Goal: Transaction & Acquisition: Download file/media

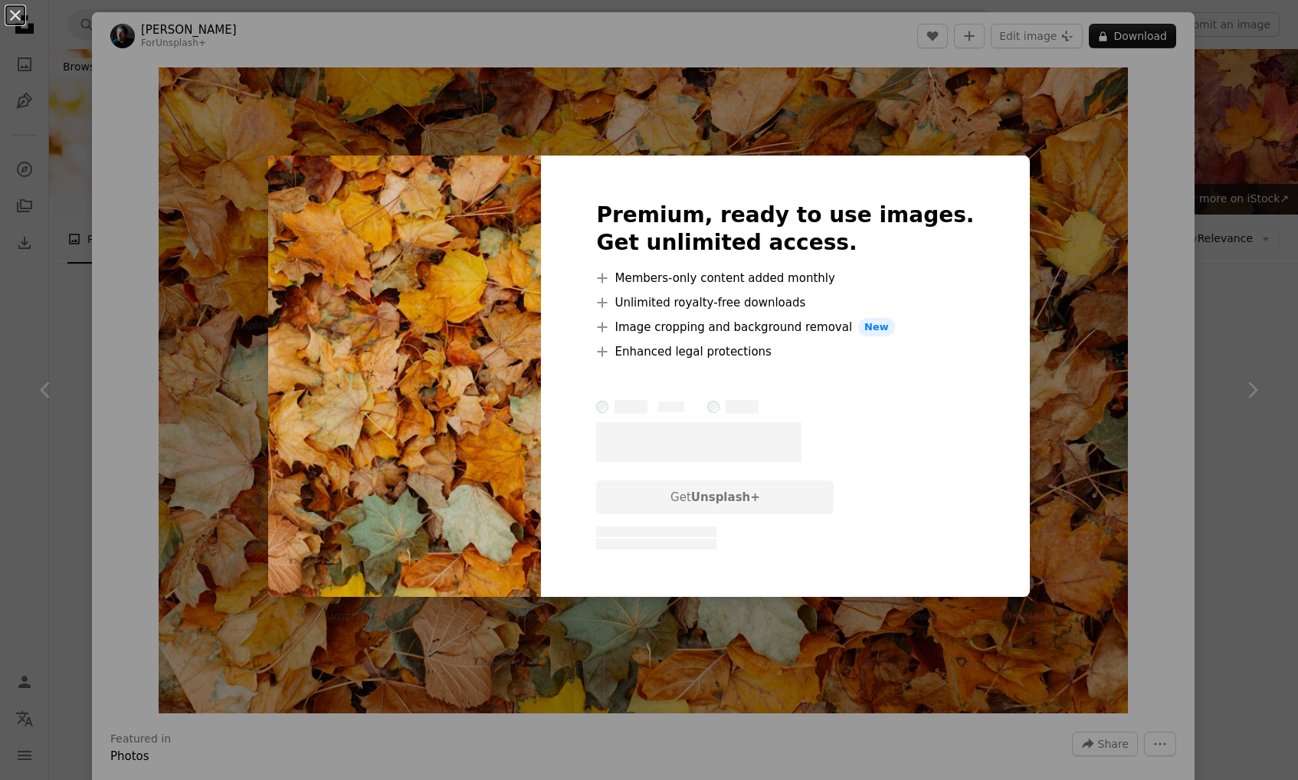
scroll to position [5532, 0]
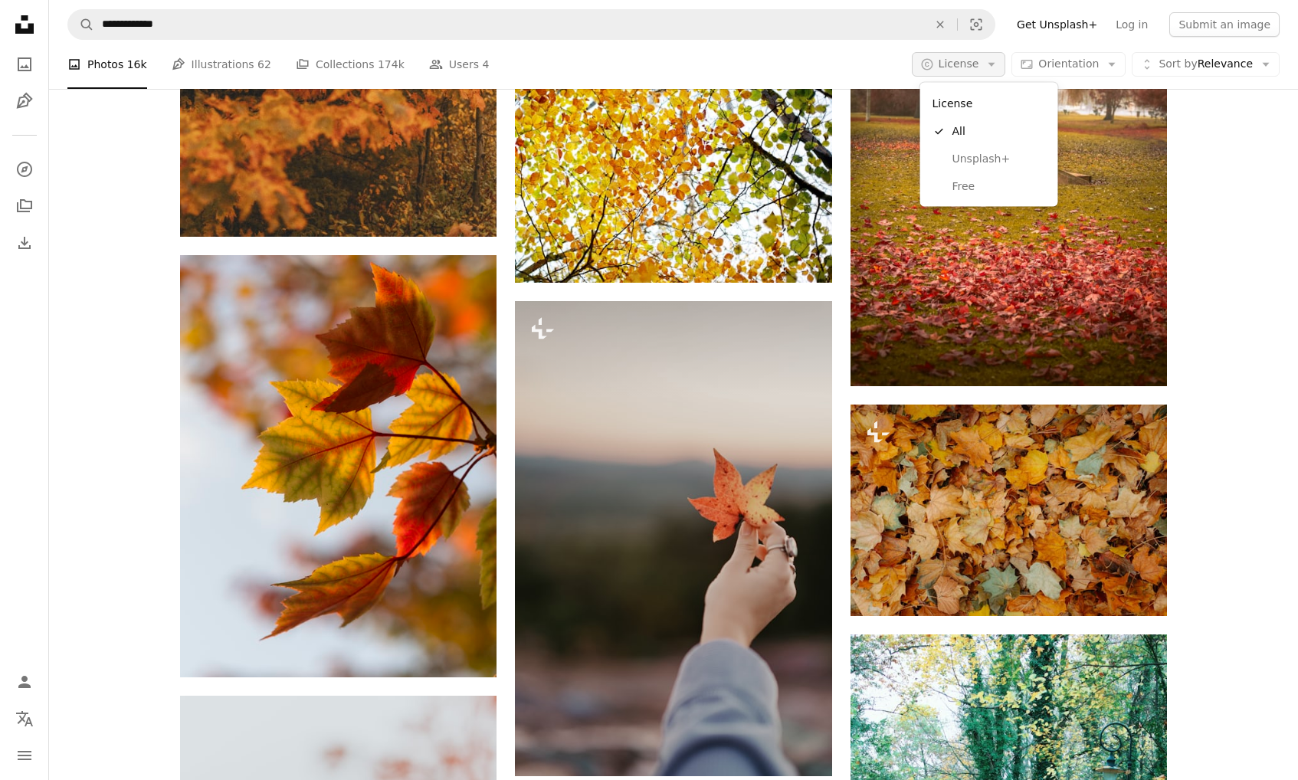
click at [999, 69] on icon "Arrow down" at bounding box center [992, 64] width 14 height 14
click at [966, 188] on span "Free" at bounding box center [1000, 186] width 94 height 15
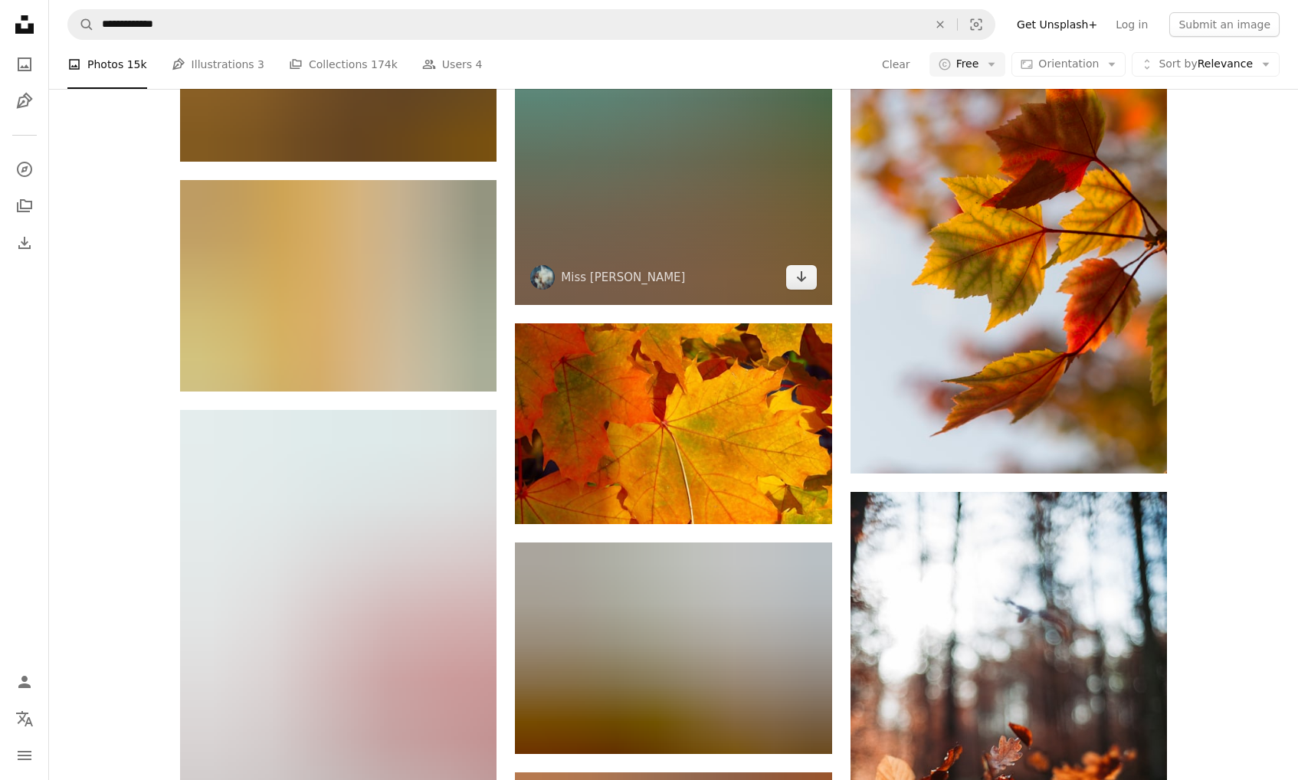
scroll to position [4388, 0]
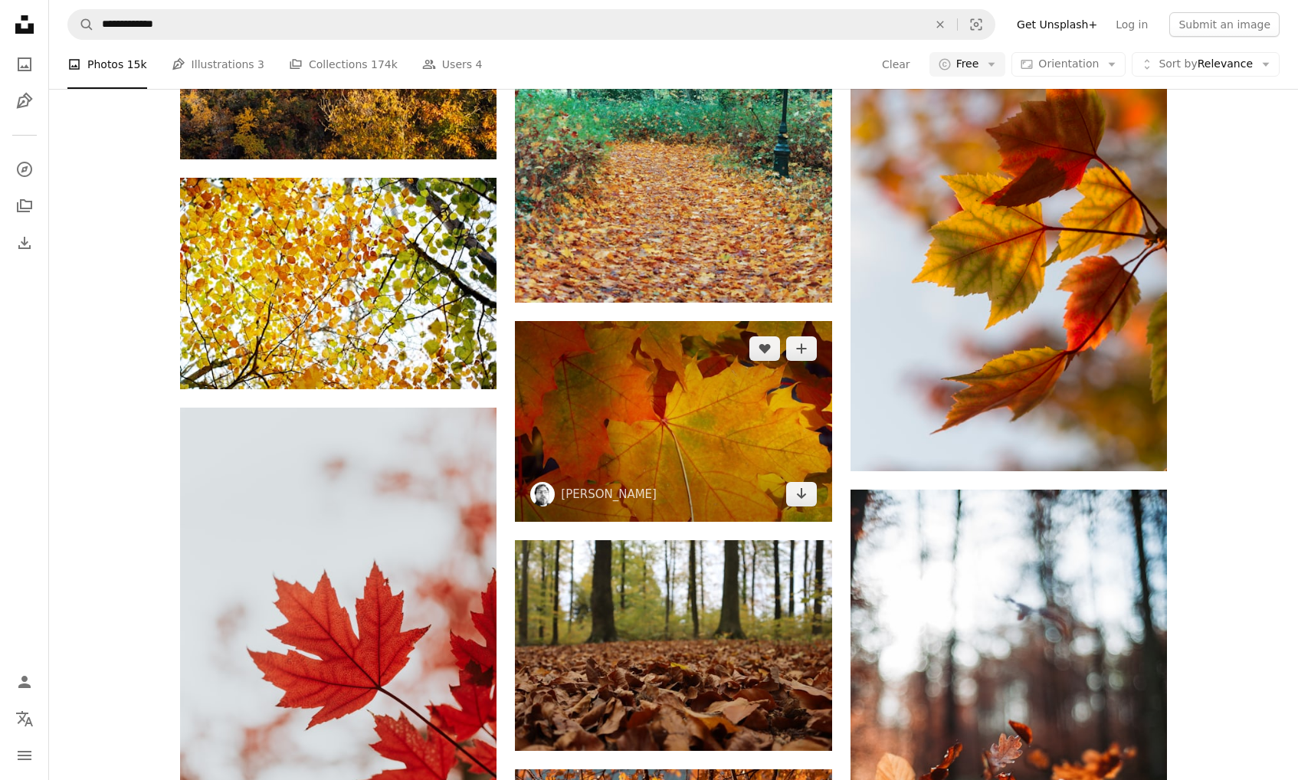
click at [671, 399] on img at bounding box center [673, 421] width 317 height 201
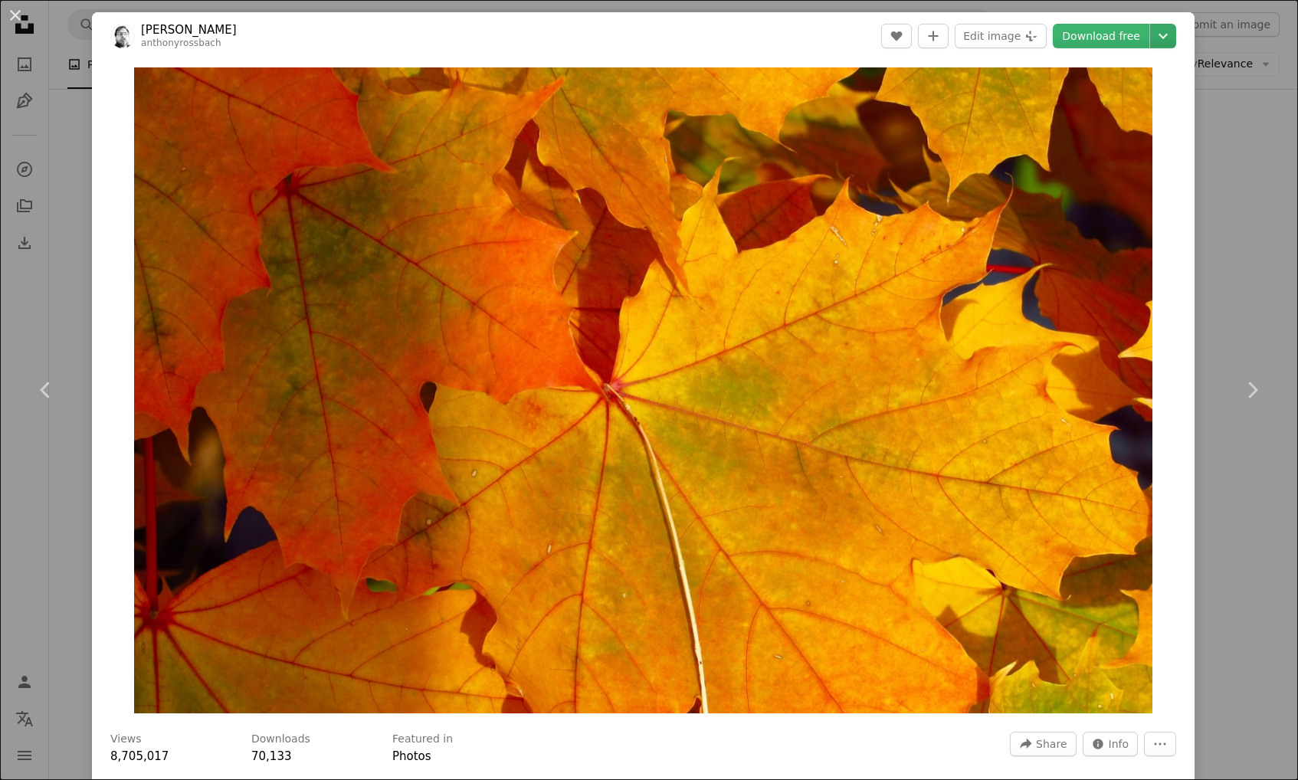
click at [1176, 34] on icon "Chevron down" at bounding box center [1163, 36] width 25 height 18
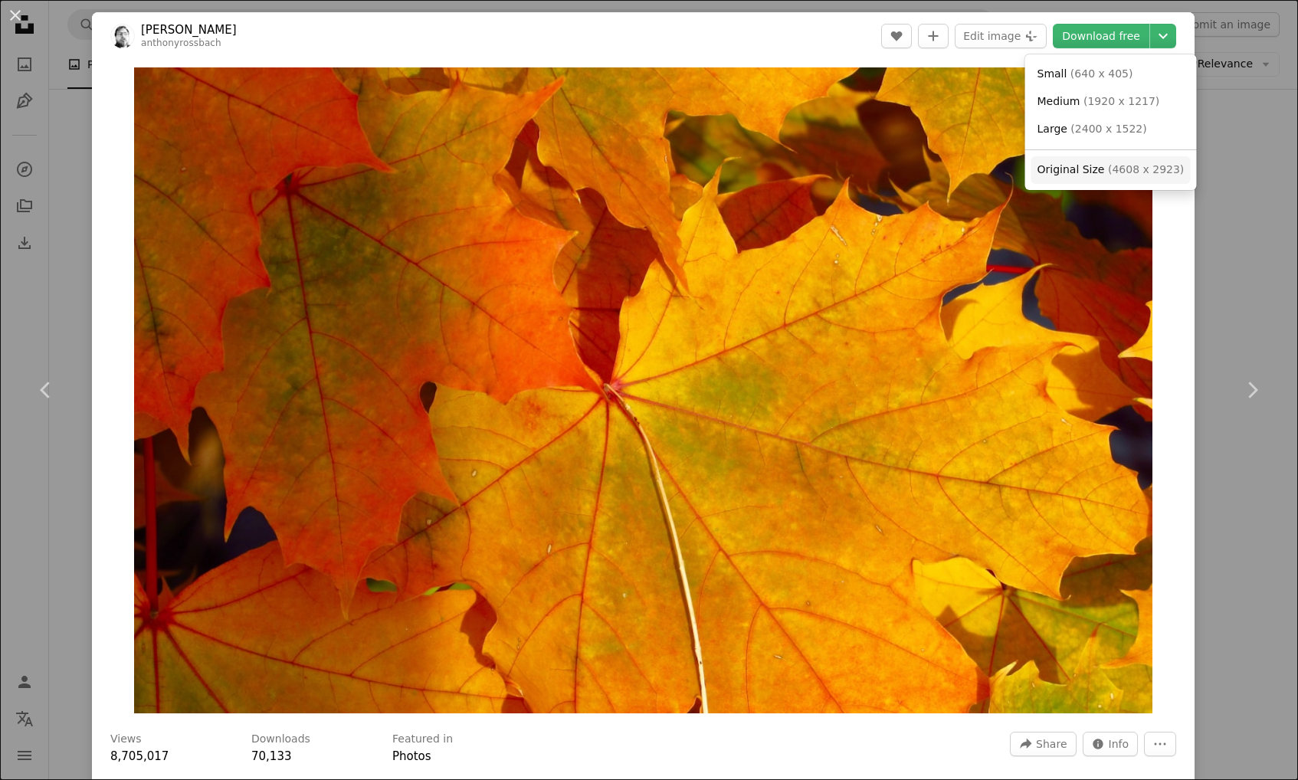
click at [1100, 163] on span "Original Size" at bounding box center [1071, 169] width 67 height 12
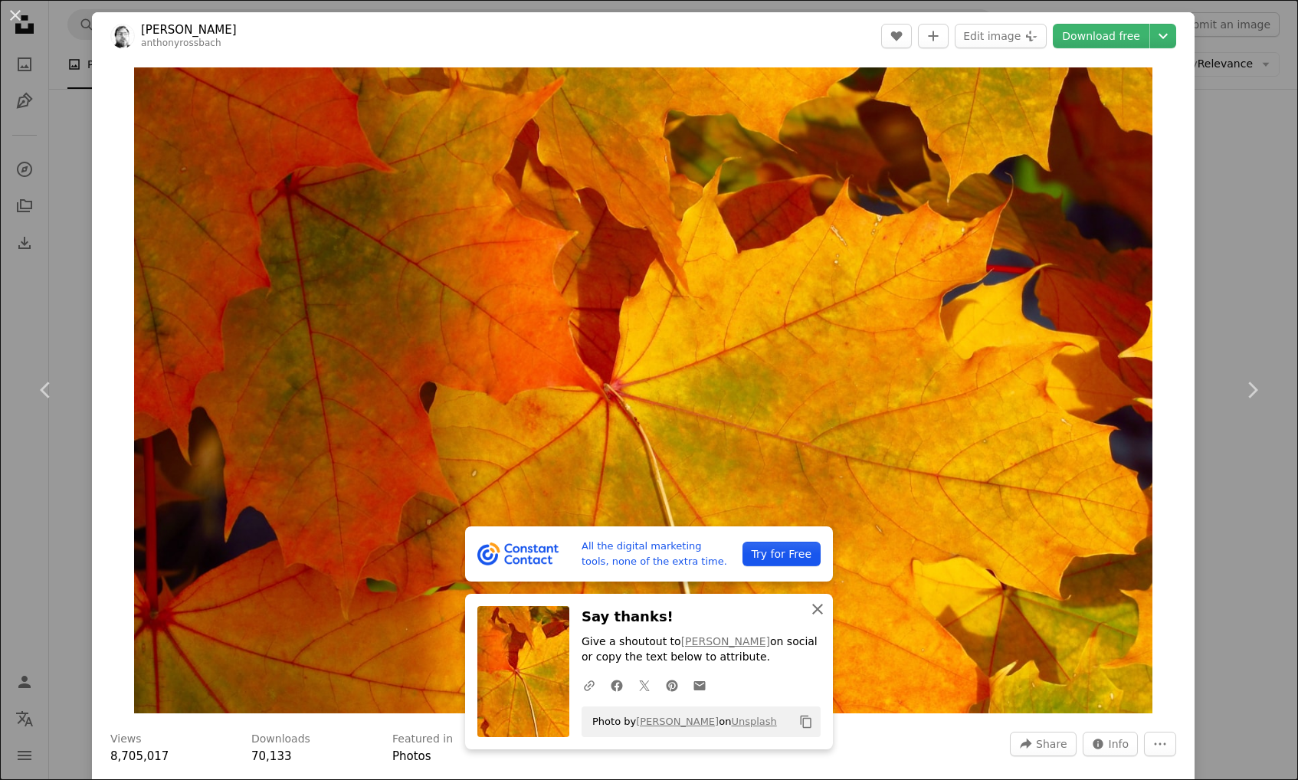
click at [818, 608] on icon "An X shape" at bounding box center [818, 609] width 18 height 18
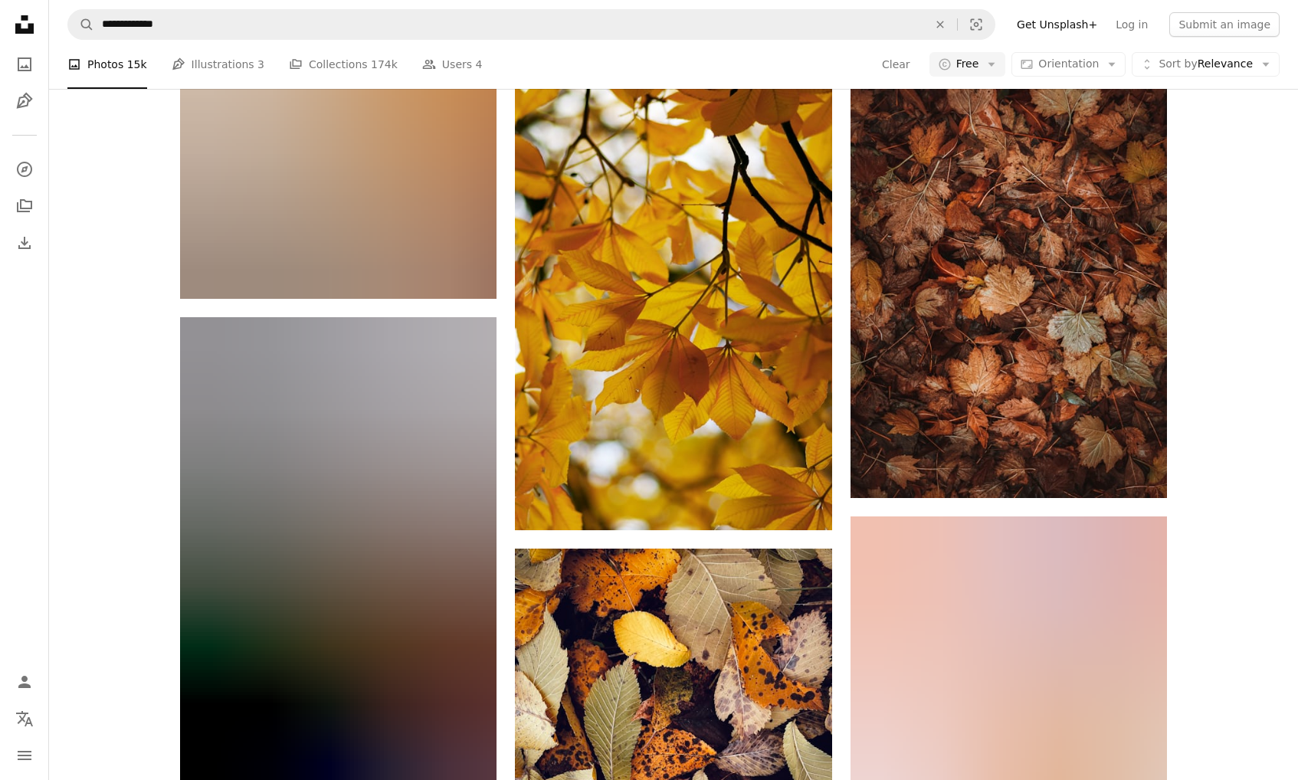
scroll to position [728, 0]
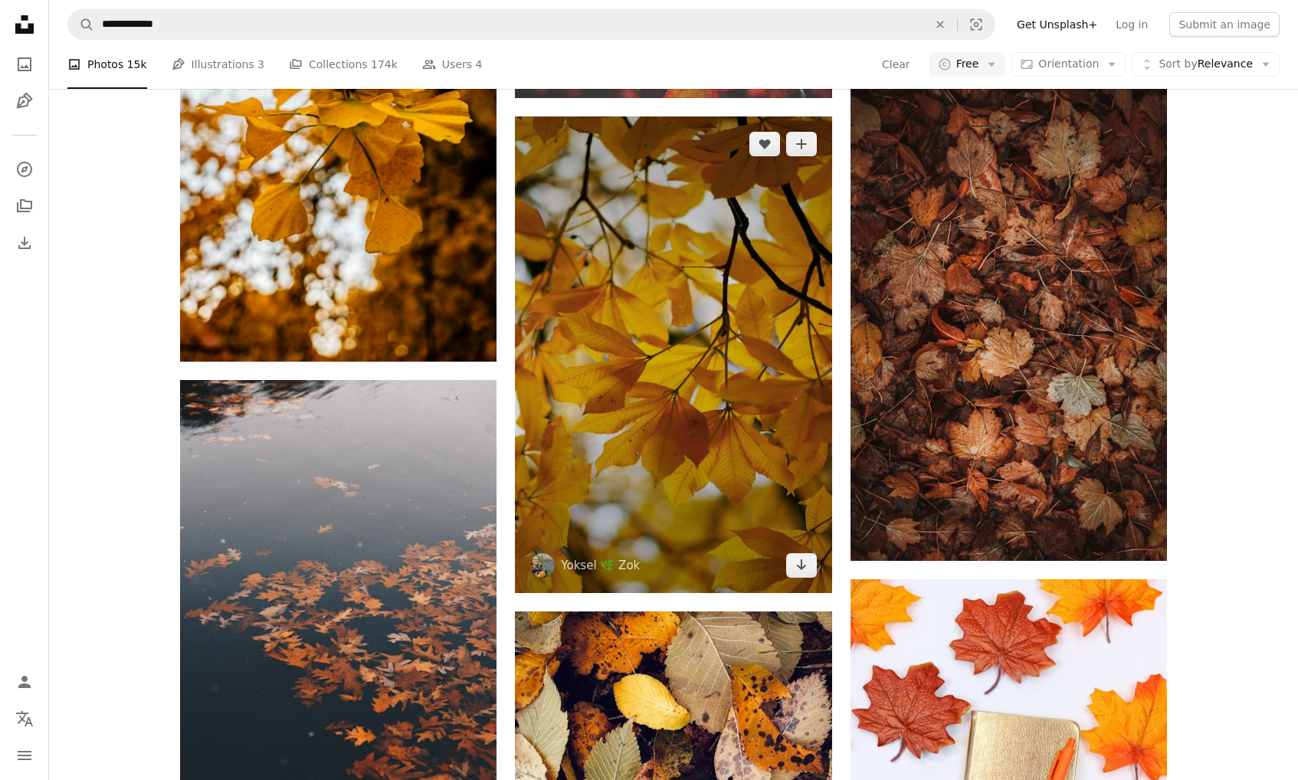
click at [608, 448] on img at bounding box center [673, 354] width 317 height 477
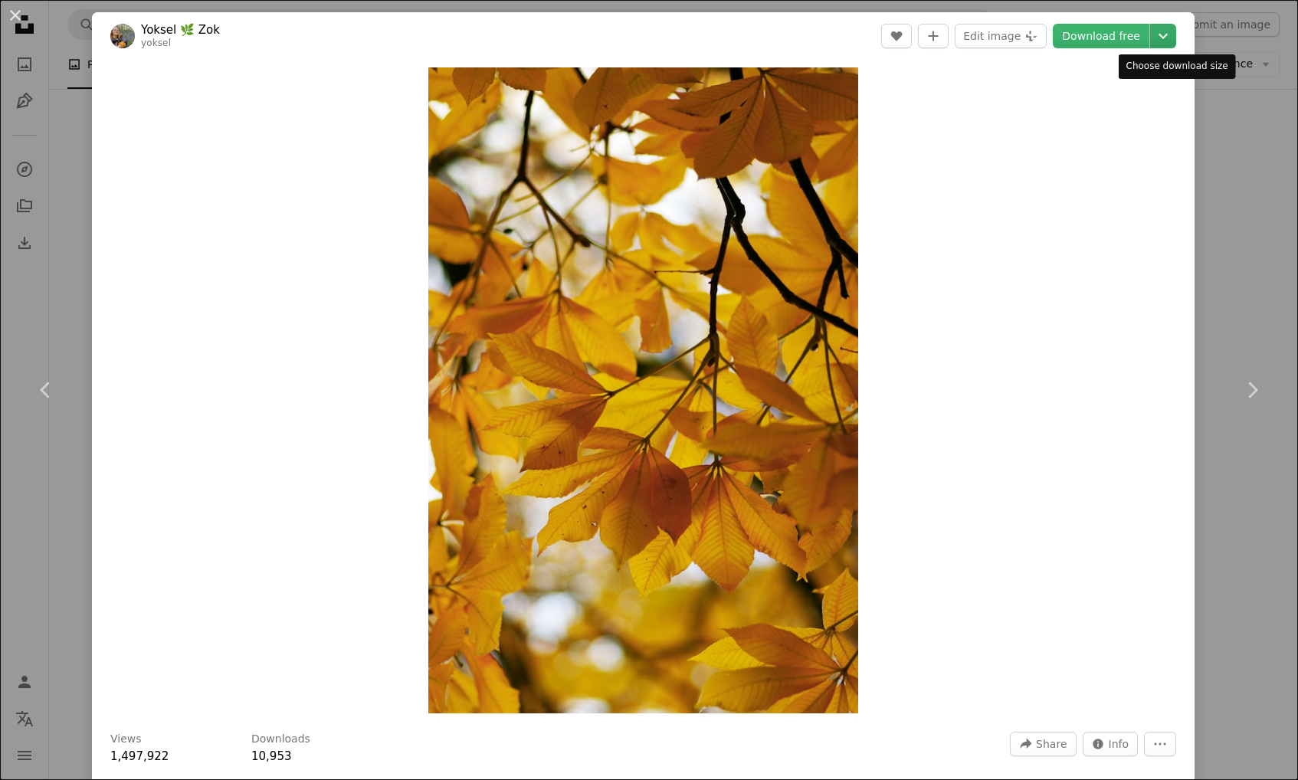
click at [1167, 37] on icon "Chevron down" at bounding box center [1163, 36] width 25 height 18
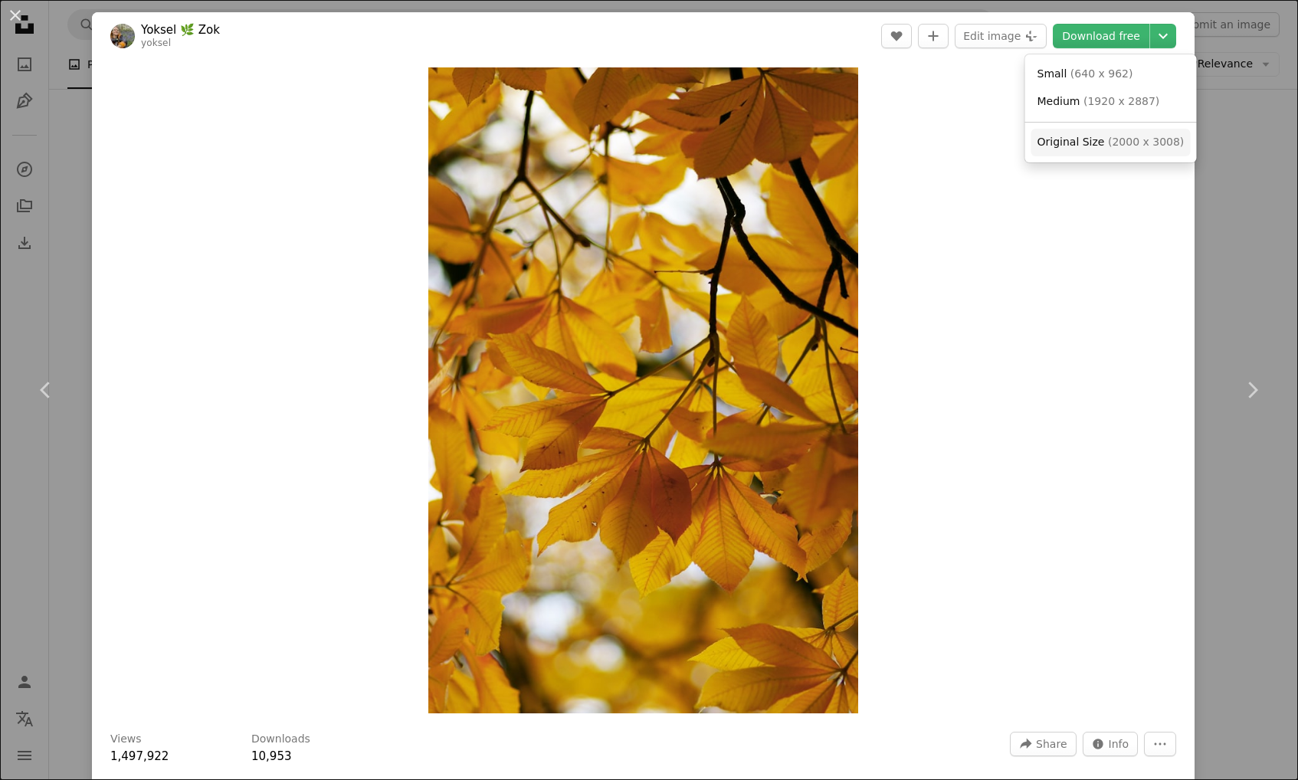
click at [1068, 136] on span "Original Size" at bounding box center [1071, 142] width 67 height 12
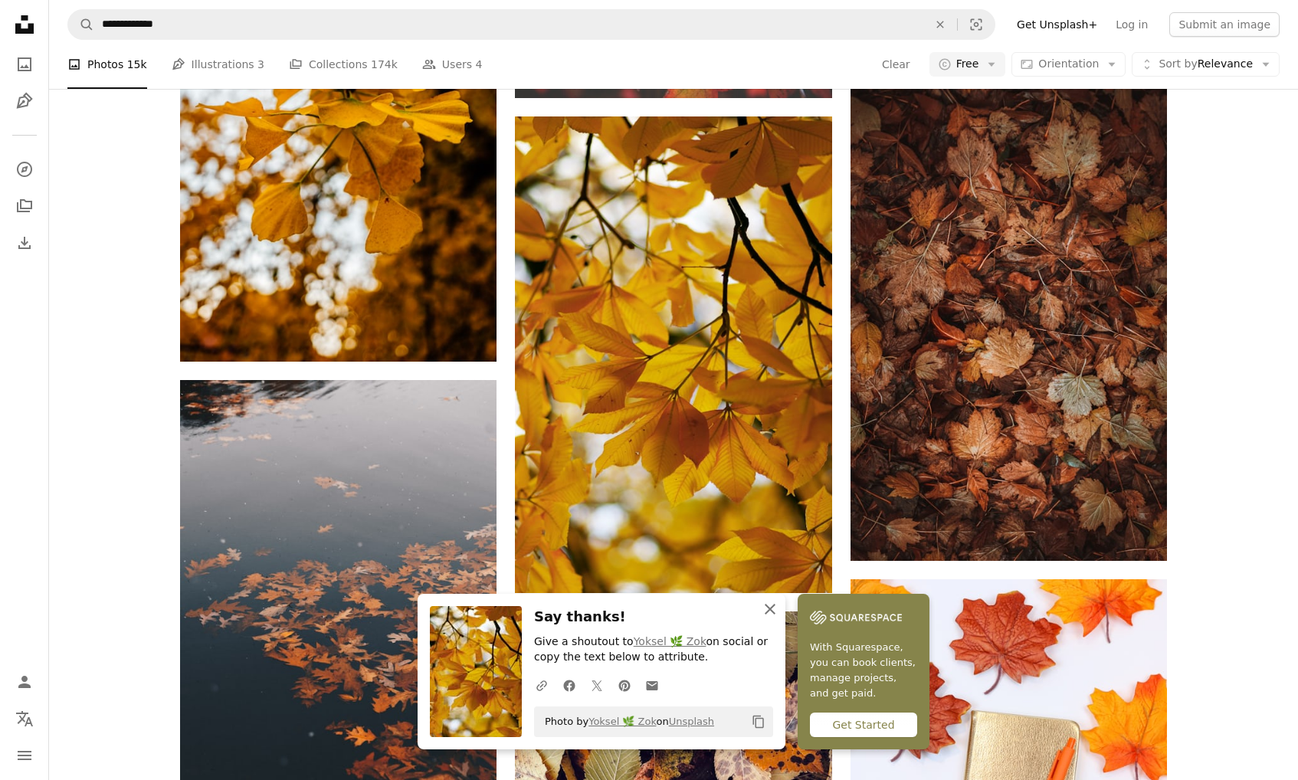
click at [772, 611] on icon "button" at bounding box center [770, 609] width 11 height 11
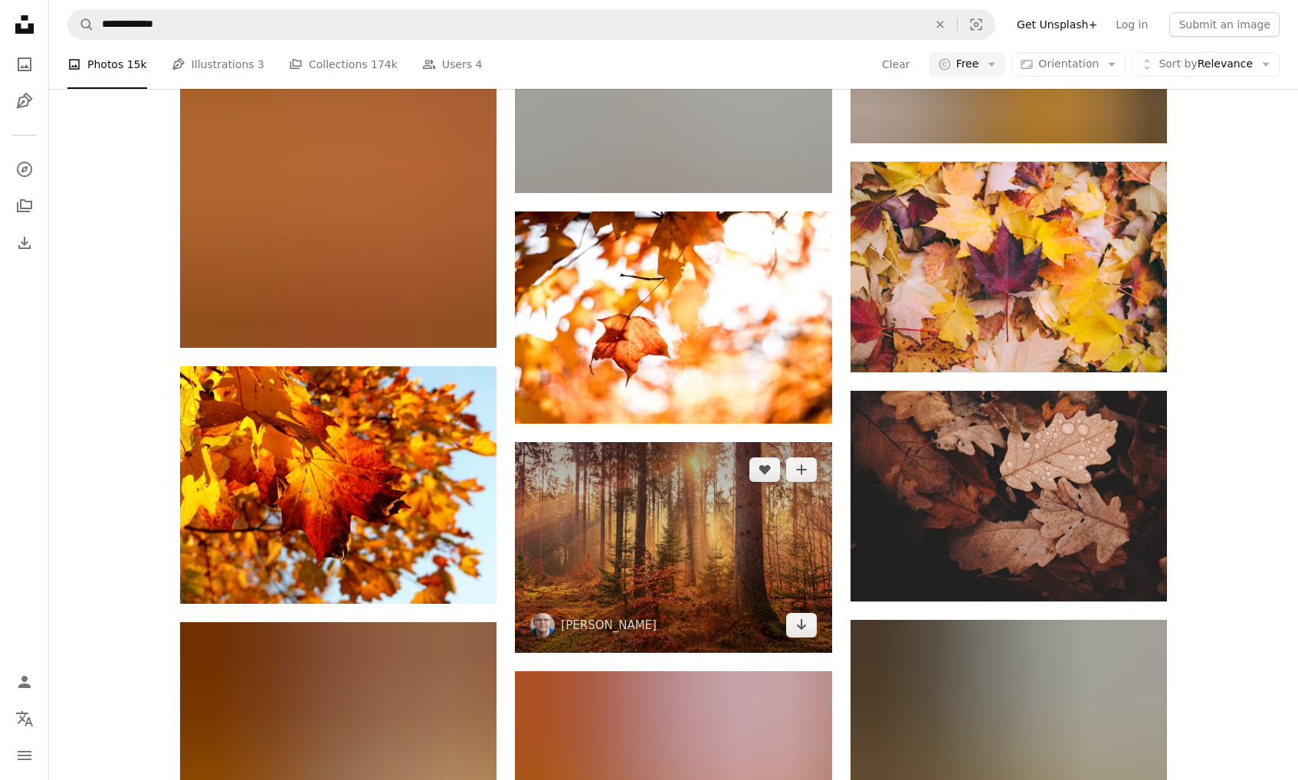
scroll to position [8016, 0]
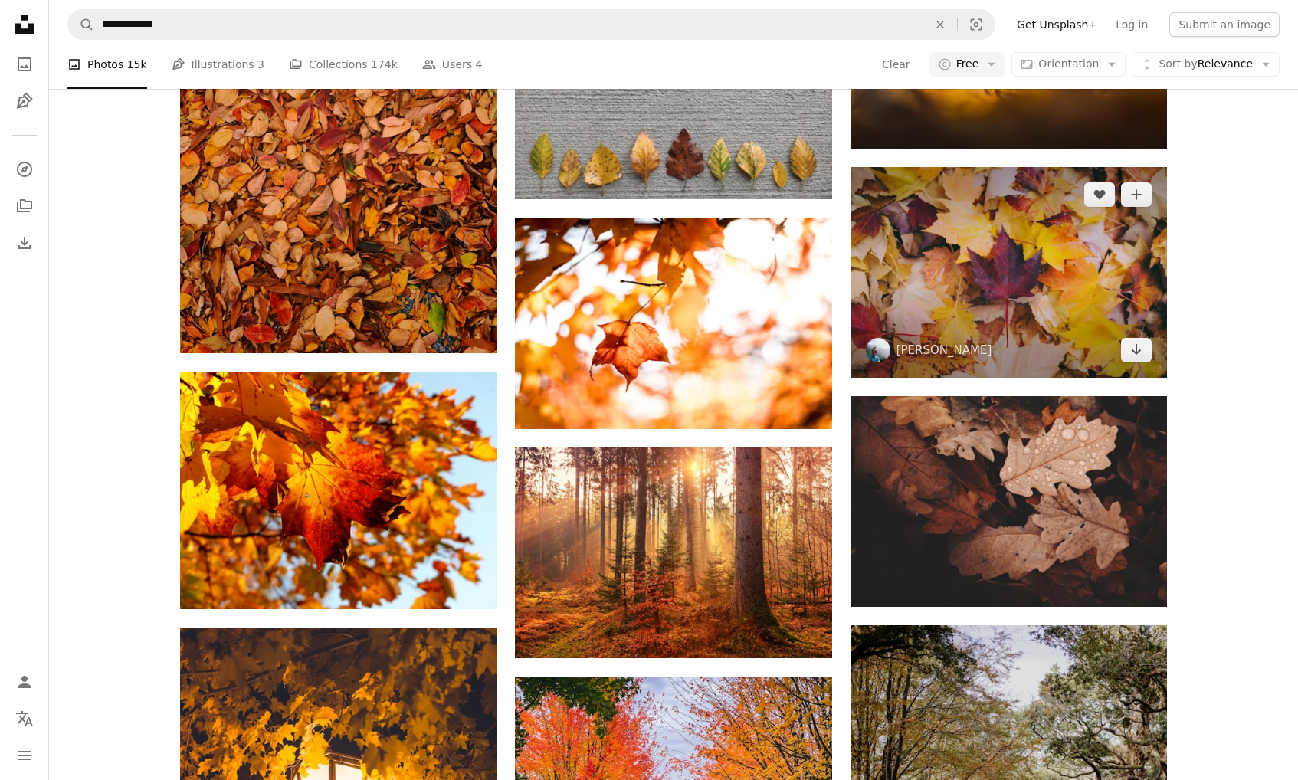
click at [965, 300] on img at bounding box center [1009, 272] width 317 height 211
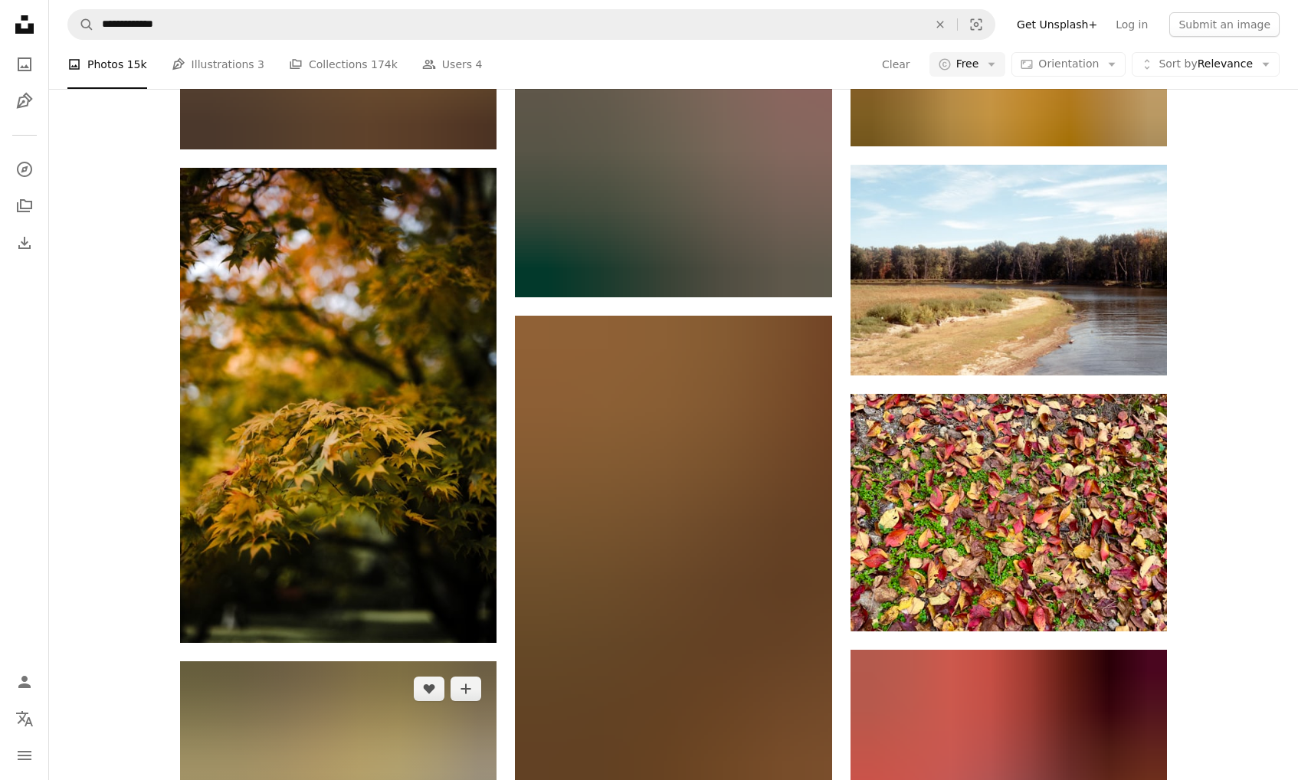
scroll to position [25943, 0]
